Goal: Task Accomplishment & Management: Use online tool/utility

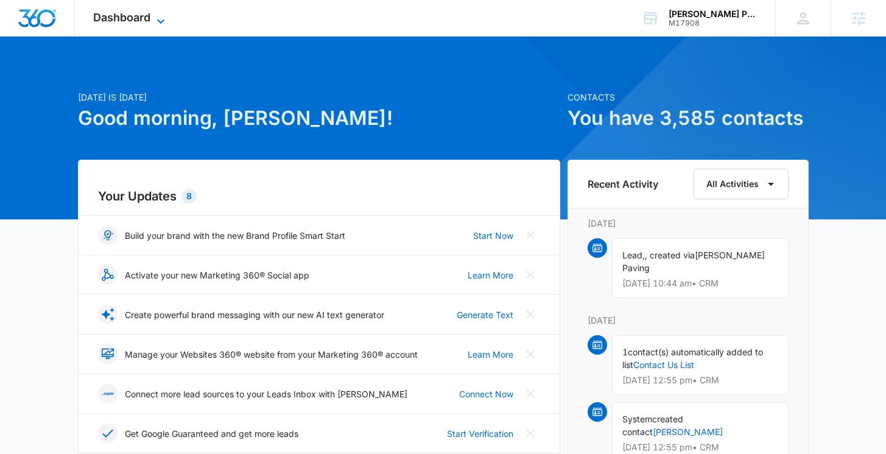
click at [149, 15] on span "Dashboard" at bounding box center [121, 17] width 57 height 13
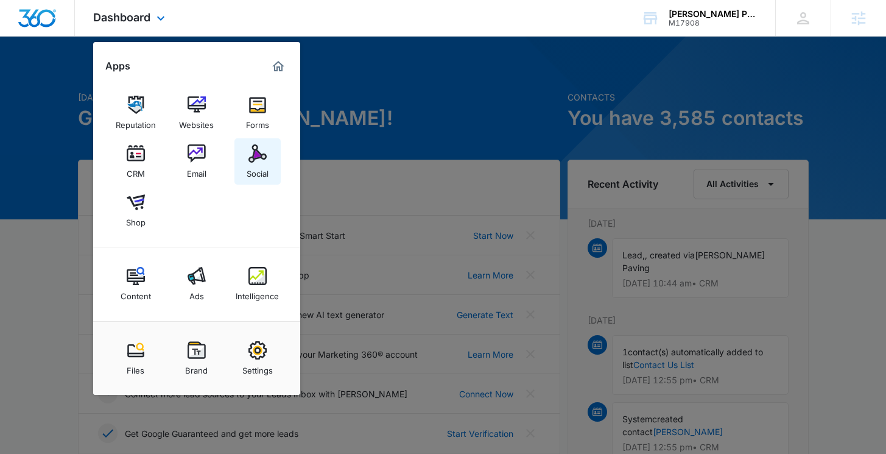
click at [250, 150] on img at bounding box center [258, 153] width 18 height 18
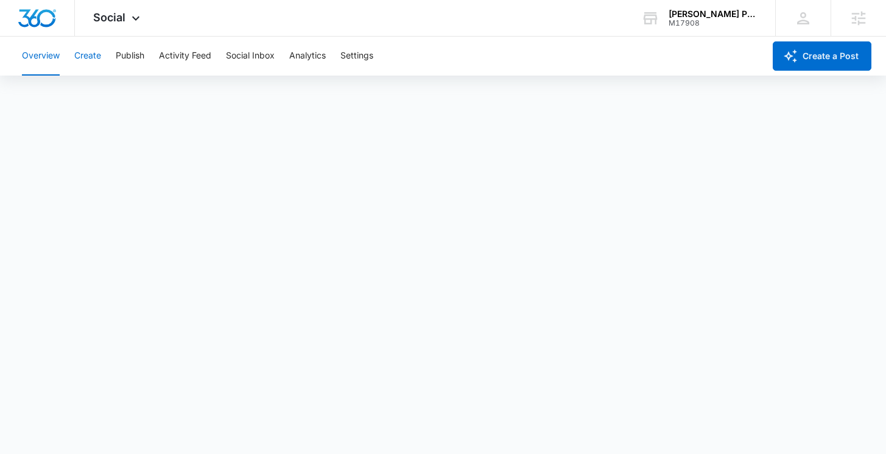
click at [92, 55] on button "Create" at bounding box center [87, 56] width 27 height 39
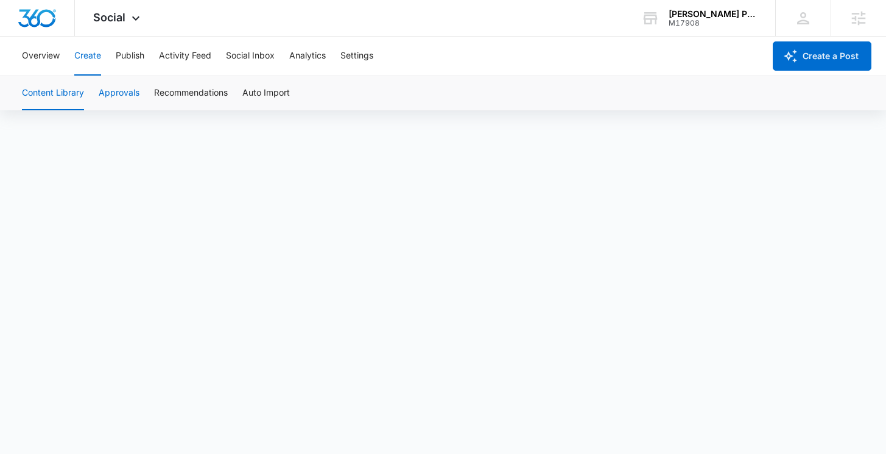
click at [125, 90] on button "Approvals" at bounding box center [119, 93] width 41 height 34
click at [133, 59] on button "Publish" at bounding box center [130, 56] width 29 height 39
click at [86, 53] on button "Create" at bounding box center [87, 56] width 27 height 39
click at [124, 94] on button "Approvals" at bounding box center [119, 93] width 41 height 34
